Goal: Task Accomplishment & Management: Use online tool/utility

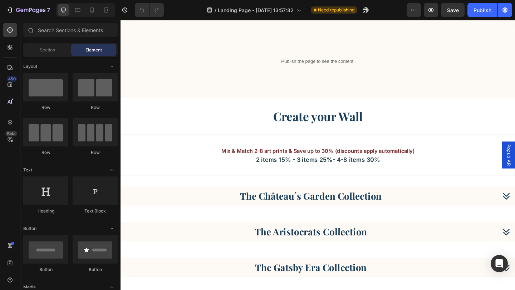
scroll to position [791, 0]
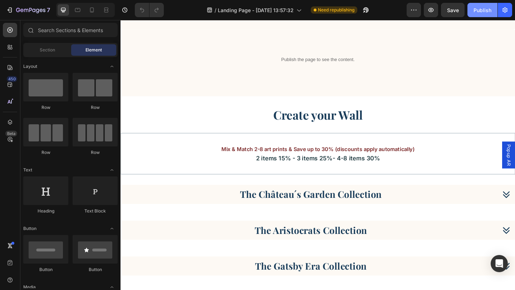
click at [475, 13] on div "Publish" at bounding box center [483, 10] width 18 height 8
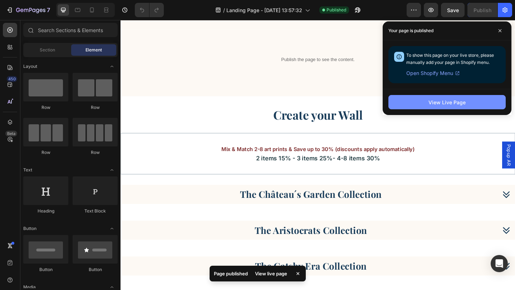
click at [438, 102] on div "View Live Page" at bounding box center [447, 103] width 37 height 8
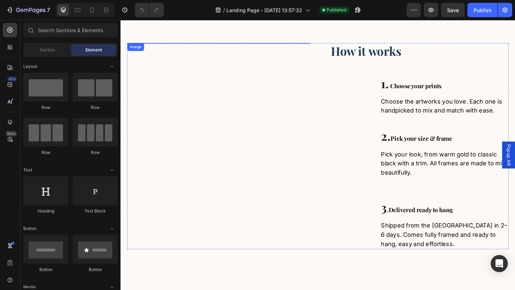
scroll to position [229, 0]
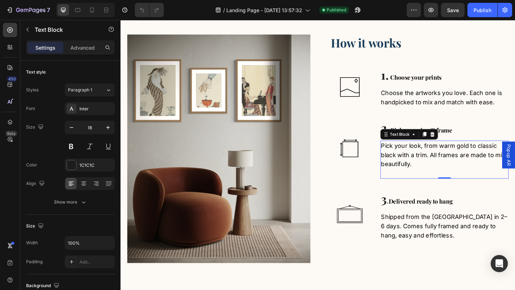
click at [449, 181] on span "Pick your look, from warm gold to classic black with a trim. All frames are mad…" at bounding box center [471, 167] width 135 height 28
click at [452, 181] on span "Pick your look, from warm gold to classic black with a trim. All frames are mad…" at bounding box center [471, 167] width 135 height 28
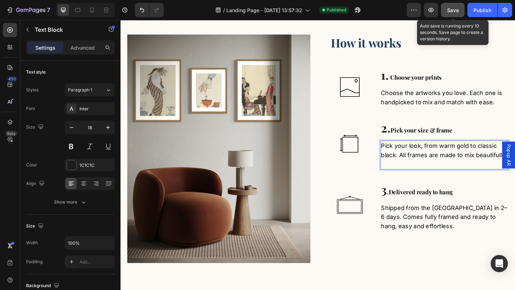
click at [445, 11] on button "Save" at bounding box center [453, 10] width 24 height 14
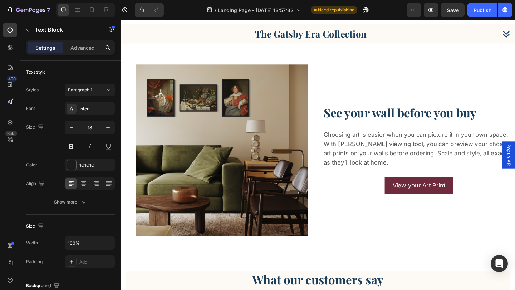
scroll to position [799, 0]
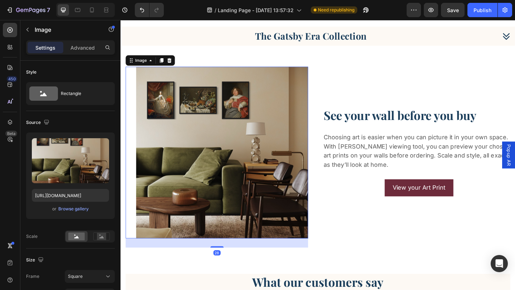
click at [209, 156] on img at bounding box center [230, 164] width 187 height 187
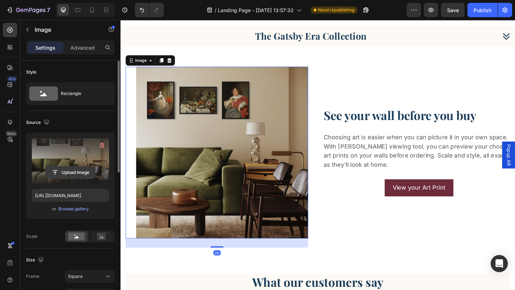
click at [80, 173] on input "file" at bounding box center [70, 173] width 49 height 12
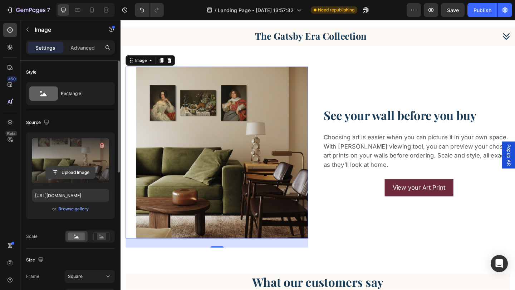
click at [73, 173] on input "file" at bounding box center [70, 173] width 49 height 12
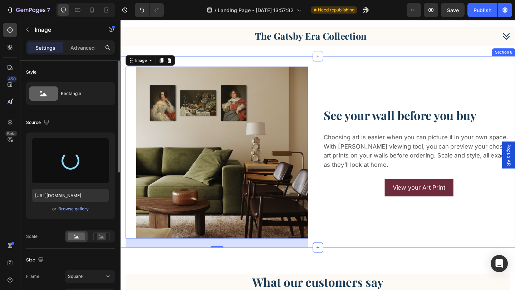
type input "[URL][DOMAIN_NAME]"
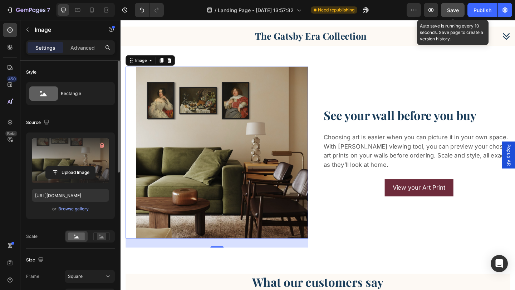
click at [454, 8] on span "Save" at bounding box center [453, 10] width 12 height 6
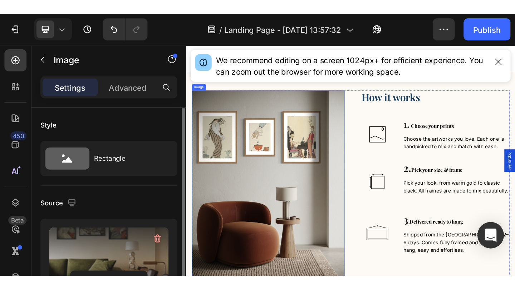
scroll to position [187, 0]
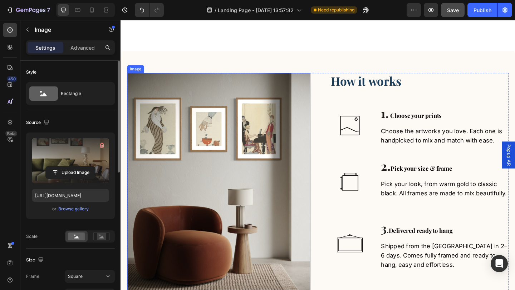
click at [194, 146] on img at bounding box center [227, 202] width 199 height 249
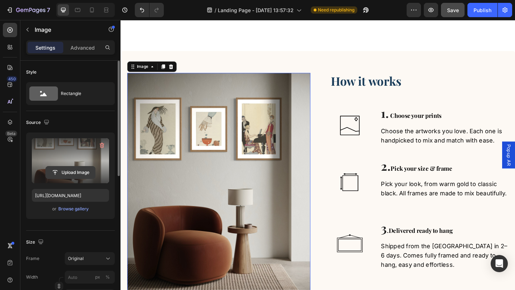
click at [71, 173] on input "file" at bounding box center [70, 173] width 49 height 12
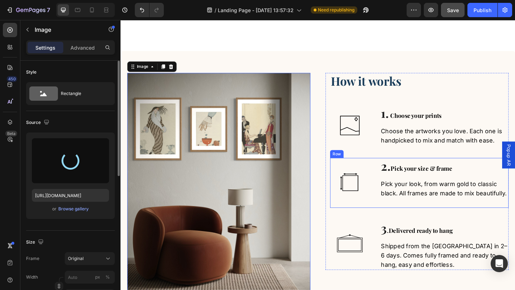
type input "[URL][DOMAIN_NAME]"
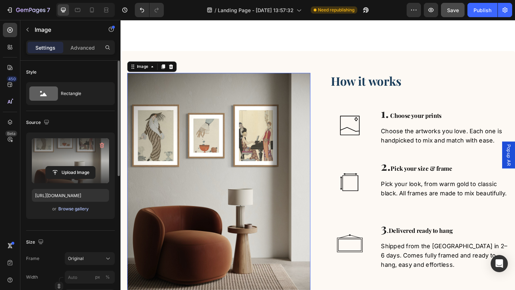
click at [71, 209] on div "Browse gallery" at bounding box center [73, 209] width 30 height 6
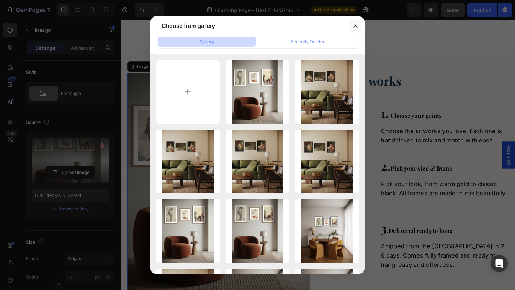
click at [356, 25] on icon "button" at bounding box center [355, 26] width 4 height 4
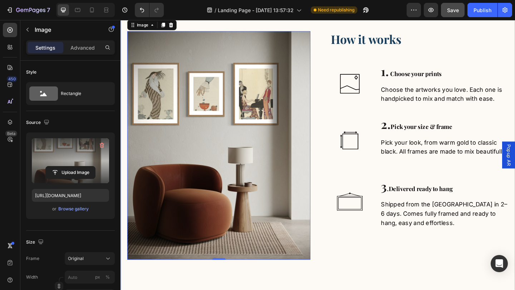
scroll to position [251, 0]
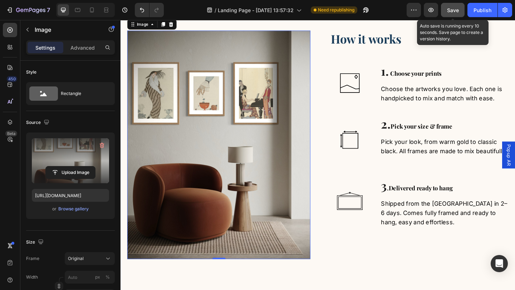
click at [454, 10] on span "Save" at bounding box center [453, 10] width 12 height 6
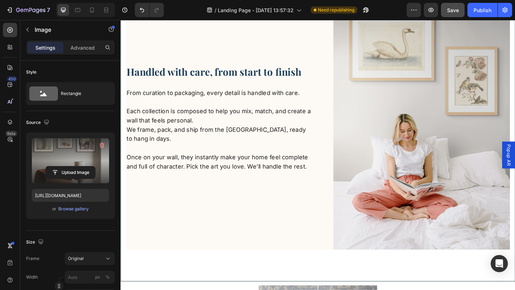
scroll to position [1560, 0]
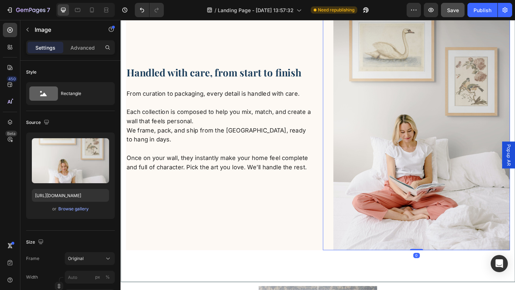
click at [417, 152] on img at bounding box center [448, 127] width 192 height 288
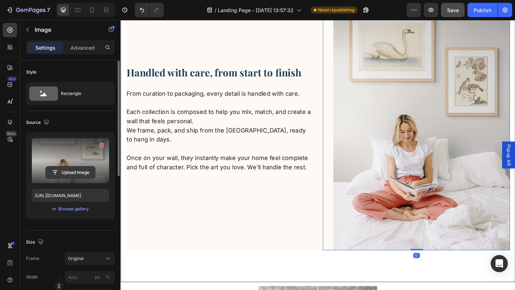
click at [72, 172] on input "file" at bounding box center [70, 173] width 49 height 12
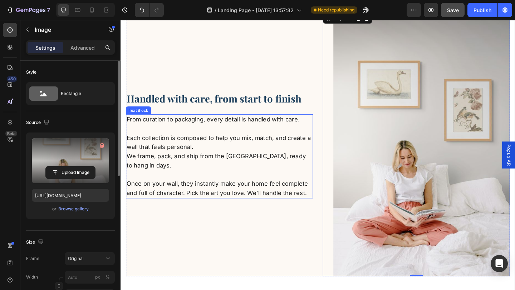
scroll to position [1530, 0]
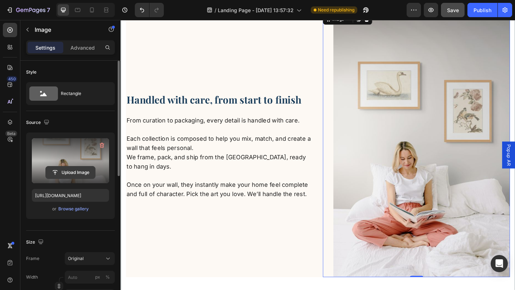
click at [76, 173] on input "file" at bounding box center [70, 173] width 49 height 12
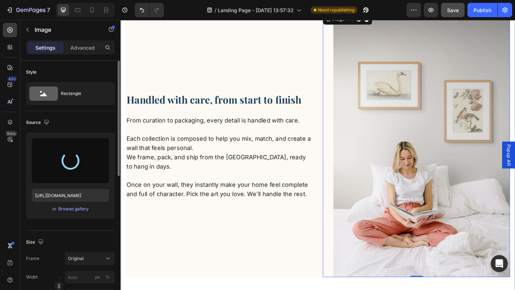
type input "[URL][DOMAIN_NAME]"
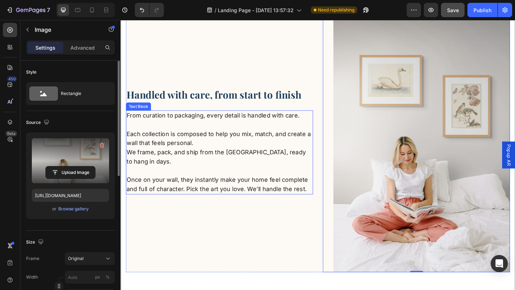
scroll to position [1534, 0]
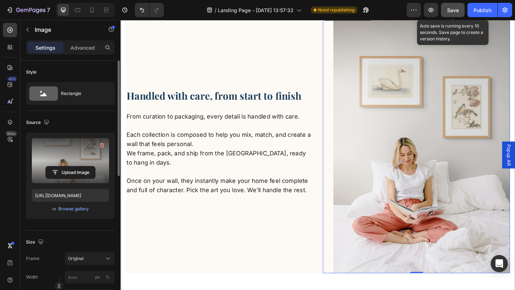
click at [459, 10] on span "Save" at bounding box center [453, 10] width 12 height 6
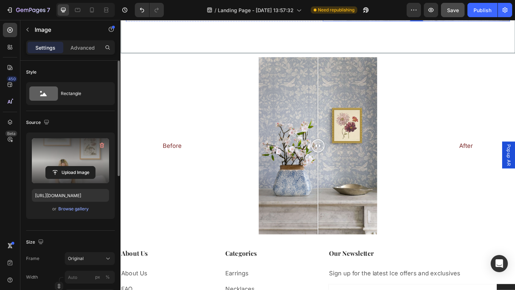
scroll to position [1813, 0]
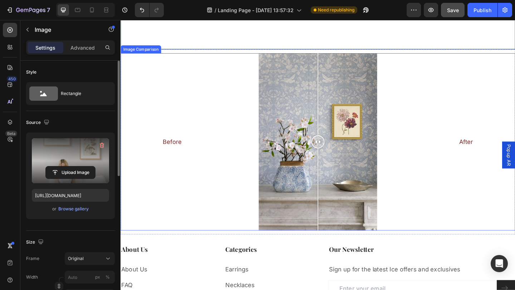
click at [374, 173] on div "Before After" at bounding box center [334, 152] width 343 height 193
drag, startPoint x: 374, startPoint y: 156, endPoint x: 309, endPoint y: 158, distance: 65.5
click at [312, 158] on div at bounding box center [319, 153] width 14 height 14
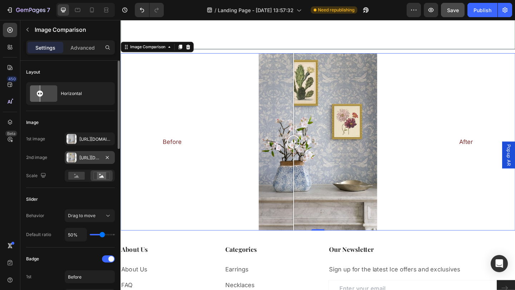
click at [87, 158] on div "[URL][DOMAIN_NAME]" at bounding box center [89, 158] width 21 height 6
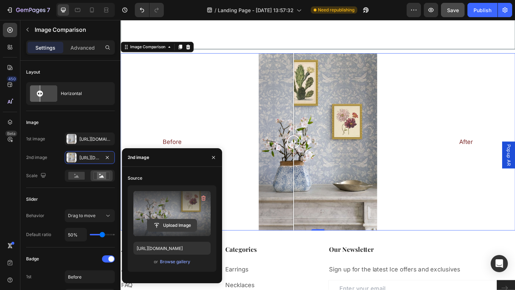
click at [171, 227] on input "file" at bounding box center [171, 226] width 49 height 12
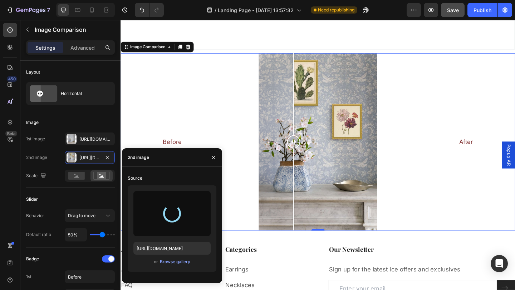
type input "[URL][DOMAIN_NAME]"
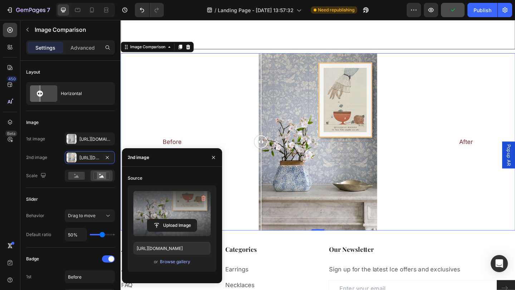
drag, startPoint x: 335, startPoint y: 151, endPoint x: 273, endPoint y: 153, distance: 61.9
click at [273, 153] on div at bounding box center [273, 153] width 14 height 14
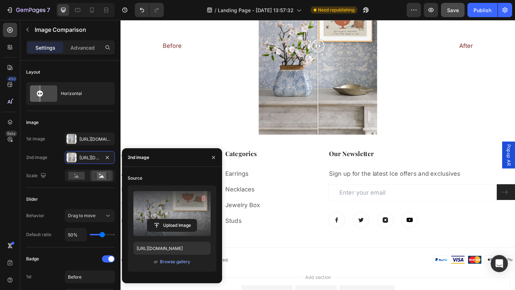
scroll to position [1919, 0]
click at [213, 159] on icon "button" at bounding box center [214, 158] width 6 height 6
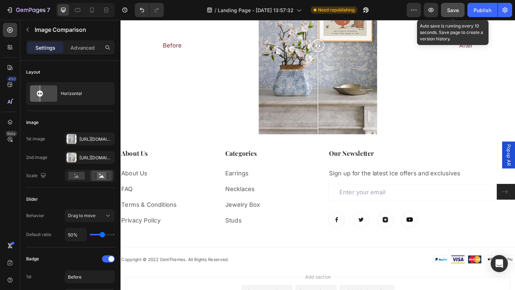
click at [451, 10] on span "Save" at bounding box center [453, 10] width 12 height 6
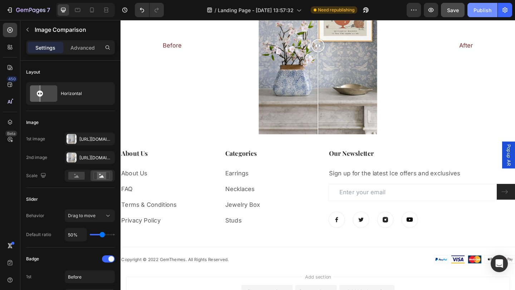
click at [478, 5] on button "Publish" at bounding box center [482, 10] width 30 height 14
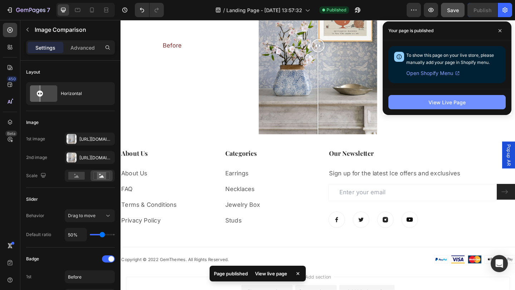
click at [462, 106] on div "View Live Page" at bounding box center [447, 103] width 37 height 8
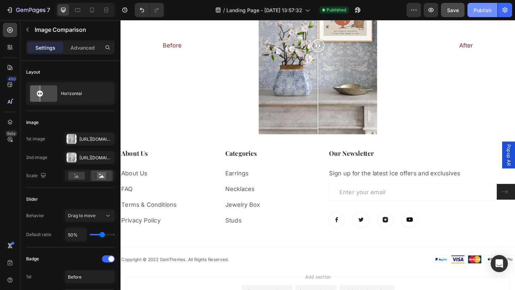
click at [483, 13] on div "Publish" at bounding box center [483, 10] width 18 height 8
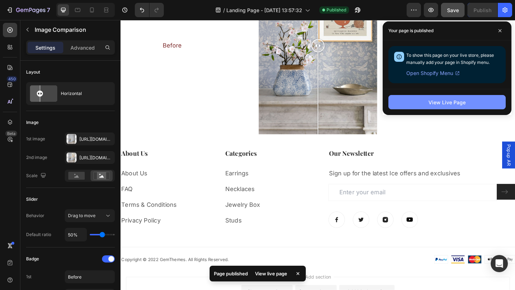
click at [471, 98] on button "View Live Page" at bounding box center [446, 102] width 117 height 14
